Goal: Information Seeking & Learning: Learn about a topic

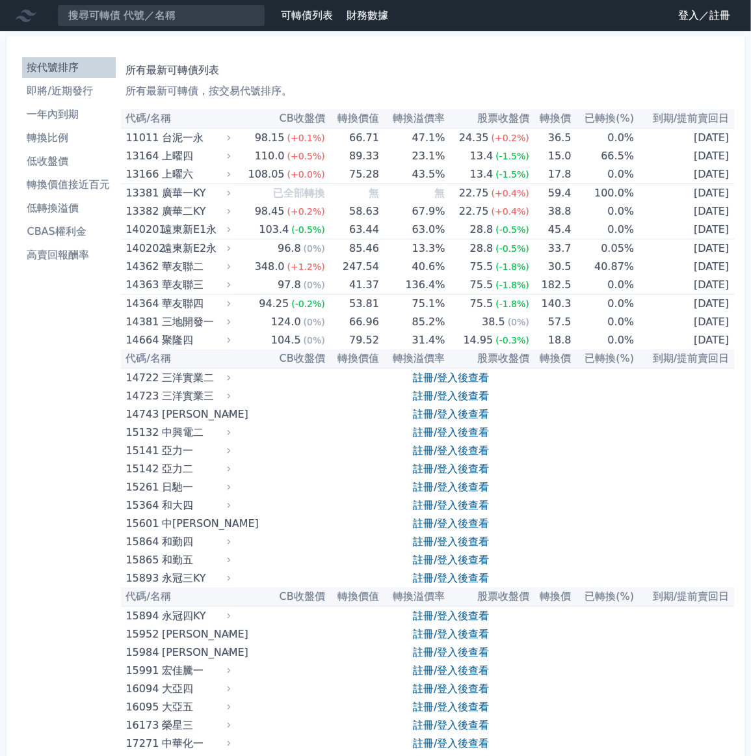
click at [696, 26] on link "登入／註冊" at bounding box center [704, 15] width 73 height 21
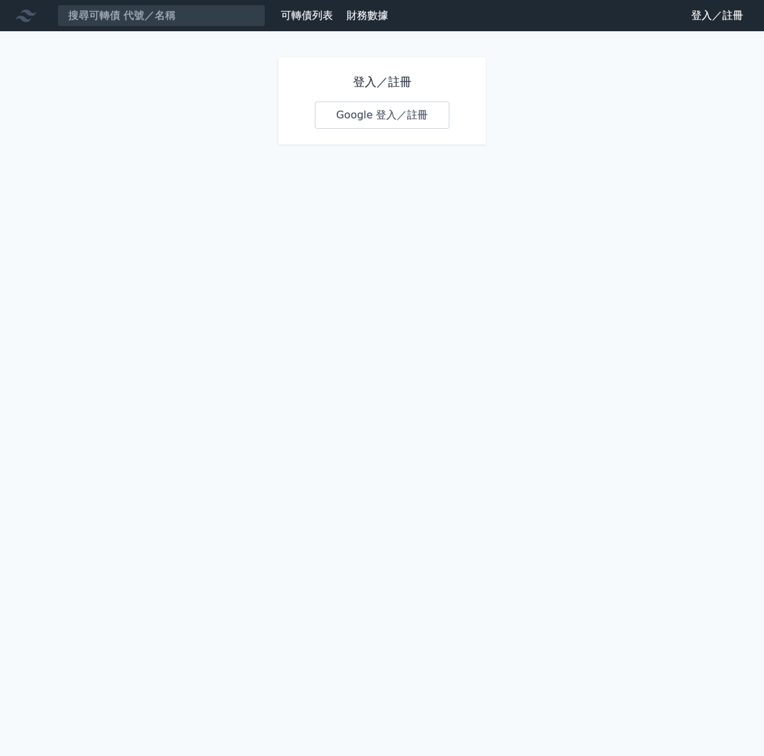
click at [363, 129] on link "Google 登入／註冊" at bounding box center [382, 114] width 135 height 27
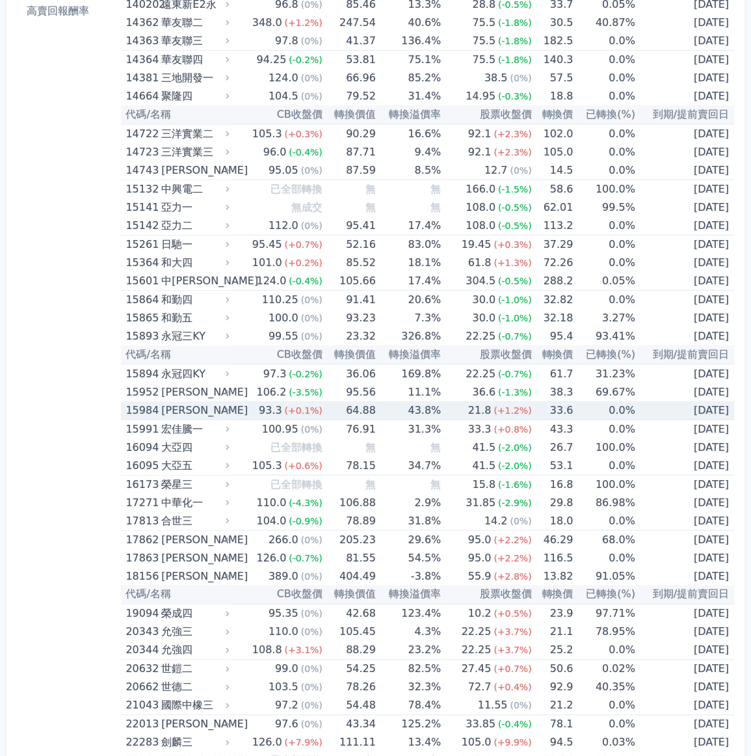
scroll to position [325, 0]
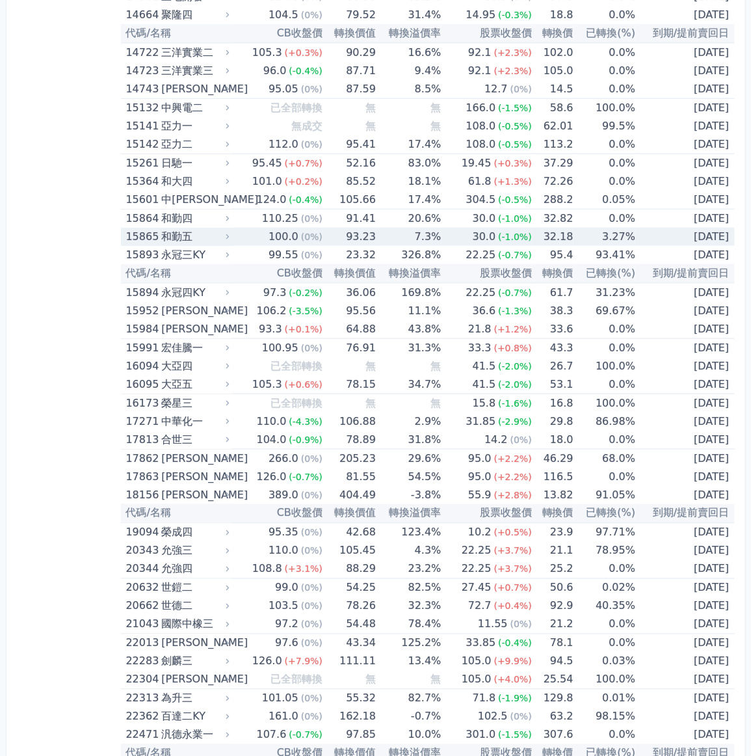
click at [677, 246] on td "[DATE]" at bounding box center [685, 237] width 99 height 18
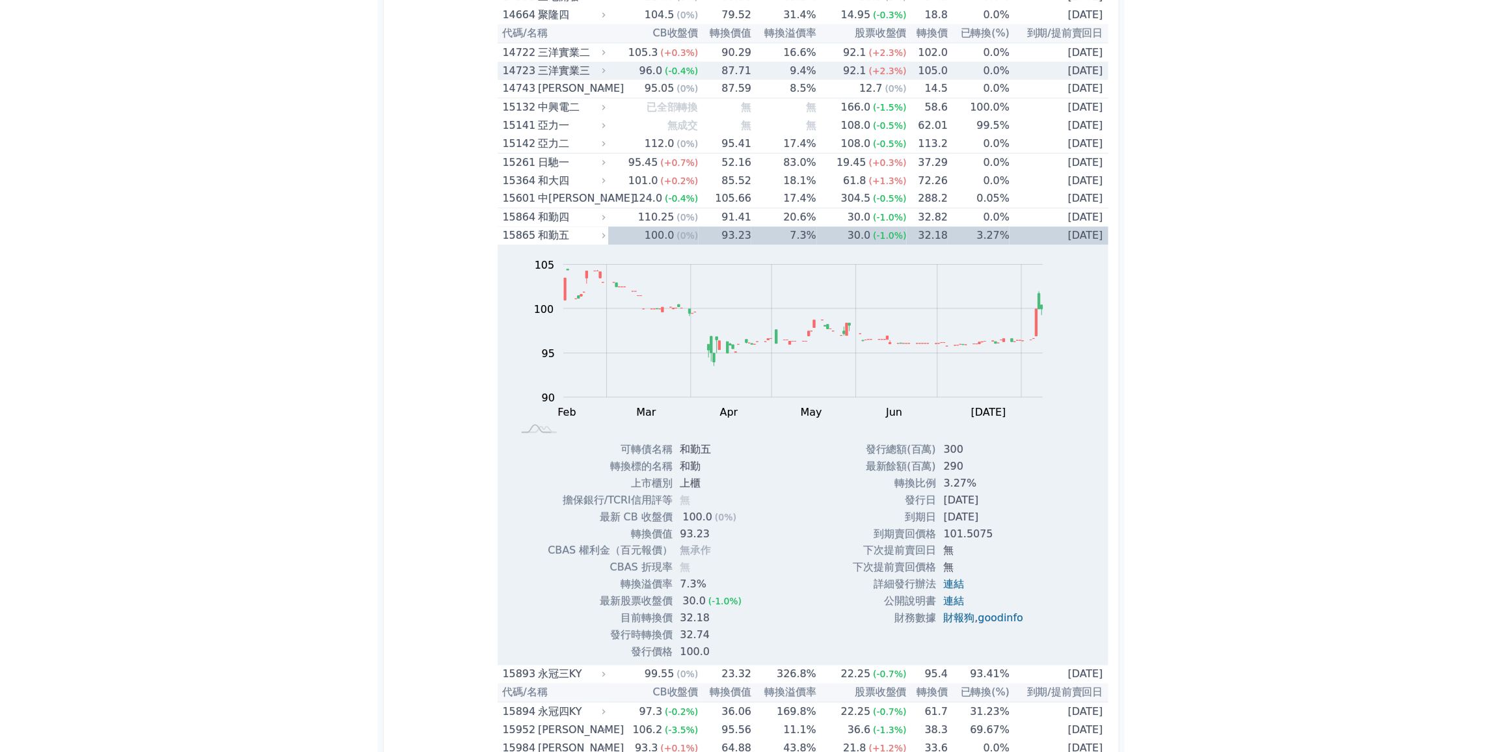
scroll to position [0, 0]
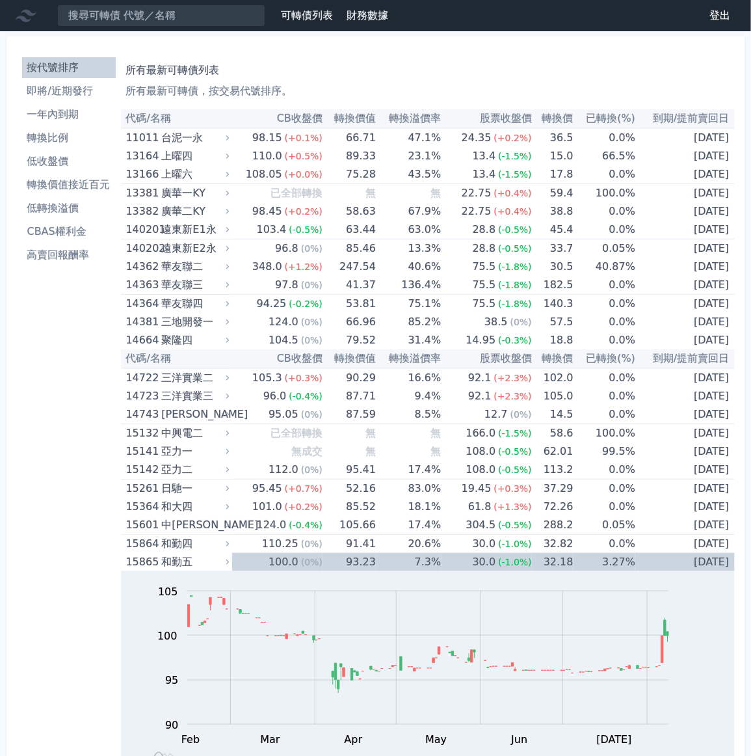
click at [104, 263] on li "高賣回報酬率" at bounding box center [69, 255] width 94 height 16
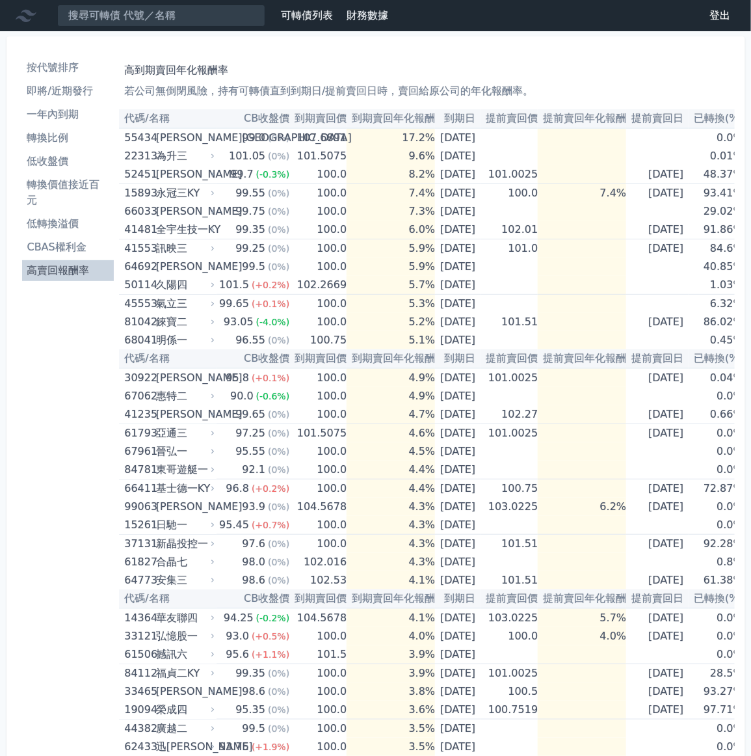
click at [55, 169] on li "低收盤價" at bounding box center [68, 162] width 92 height 16
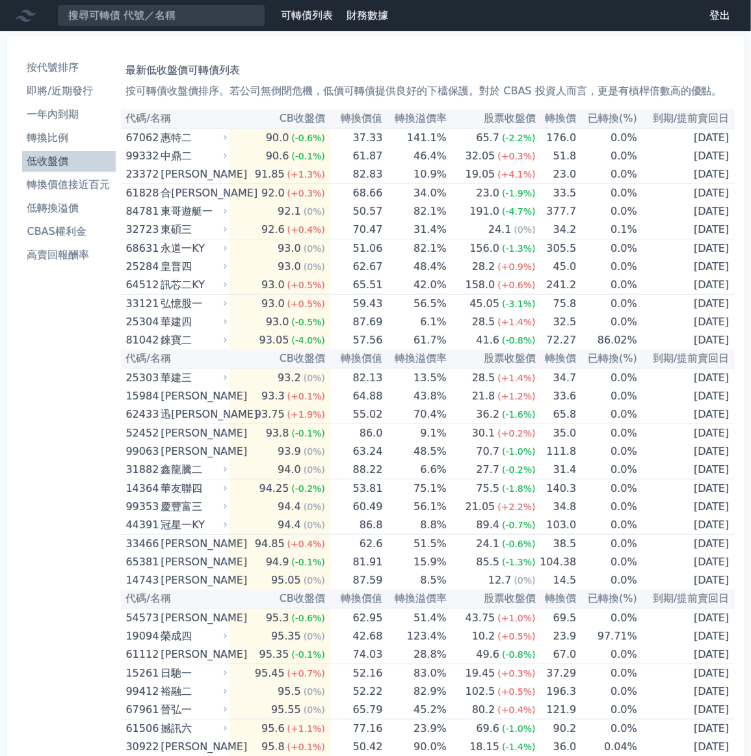
click at [55, 169] on li "低收盤價" at bounding box center [69, 162] width 94 height 16
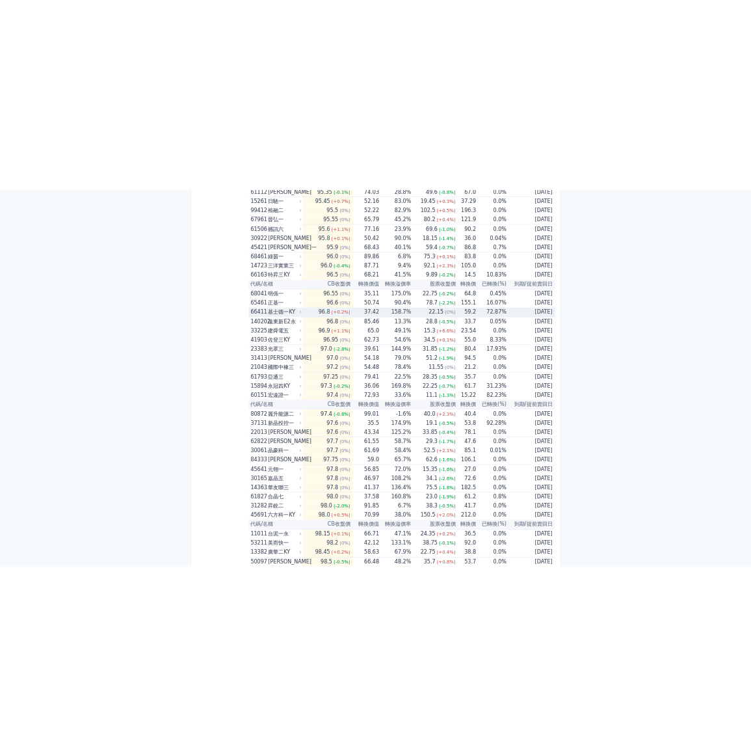
scroll to position [163, 0]
